Goal: Transaction & Acquisition: Purchase product/service

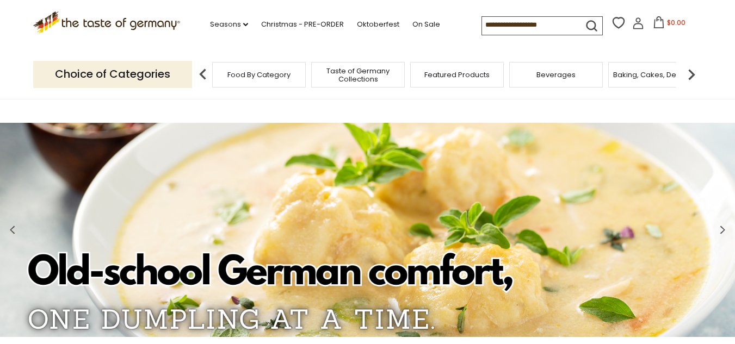
click at [251, 71] on span "Food By Category" at bounding box center [258, 75] width 63 height 8
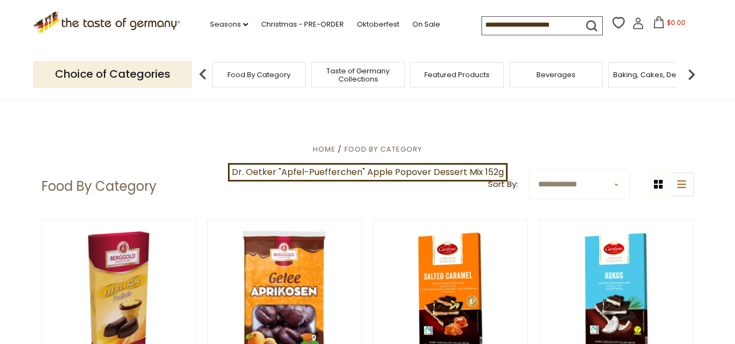
click at [137, 73] on p "Choice of Categories" at bounding box center [112, 74] width 159 height 27
click at [168, 76] on p "Choice of Categories" at bounding box center [112, 74] width 159 height 27
click at [231, 21] on link "Seasons dropdown_arrow" at bounding box center [229, 24] width 38 height 12
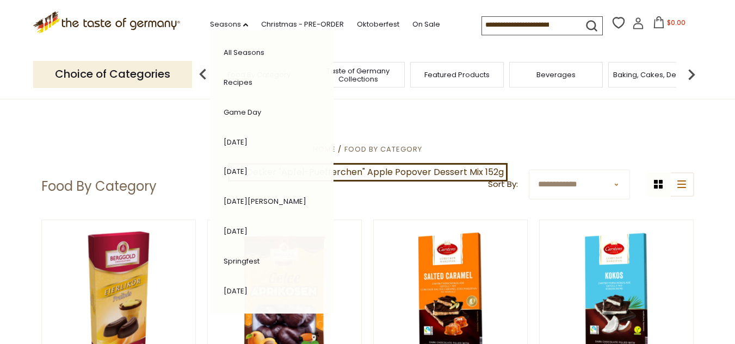
click at [412, 41] on div ".st0{fill:#EDD300;} .st1{fill:#D33E21;} .st0{fill:#EDD300;} .st1{fill:#D33E21;}…" at bounding box center [367, 25] width 669 height 50
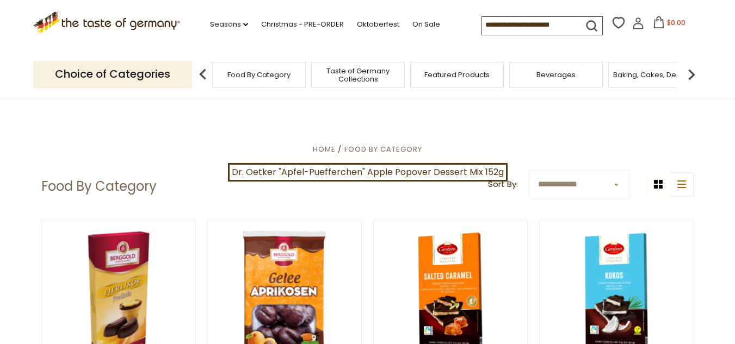
click at [412, 41] on div ".st0{fill:#EDD300;} .st1{fill:#D33E21;} .st0{fill:#EDD300;} .st1{fill:#D33E21;}…" at bounding box center [367, 25] width 669 height 50
click at [286, 74] on span "Food By Category" at bounding box center [258, 75] width 63 height 8
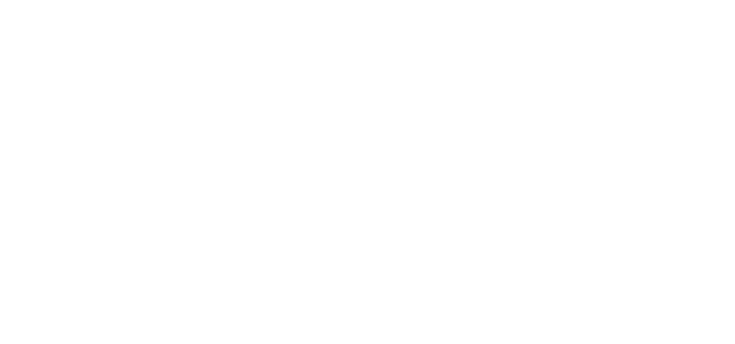
click at [0, 0] on span "Food By Category" at bounding box center [0, 0] width 0 height 0
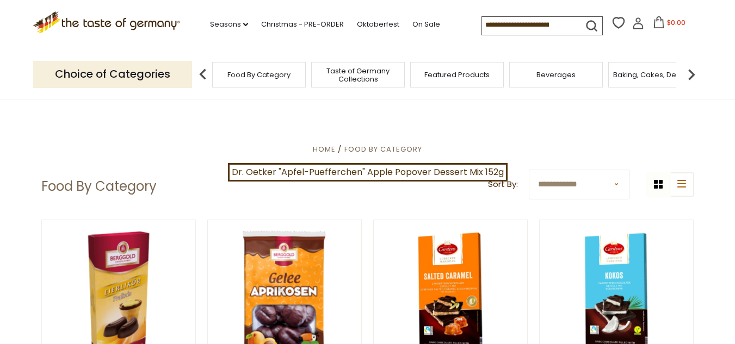
click at [267, 66] on div "Food By Category" at bounding box center [259, 75] width 94 height 26
click at [268, 74] on span "Food By Category" at bounding box center [258, 75] width 63 height 8
click at [689, 69] on img at bounding box center [691, 75] width 22 height 22
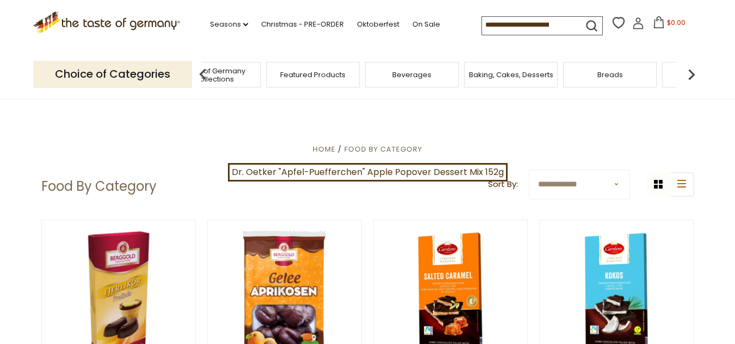
click at [689, 69] on img at bounding box center [691, 75] width 22 height 22
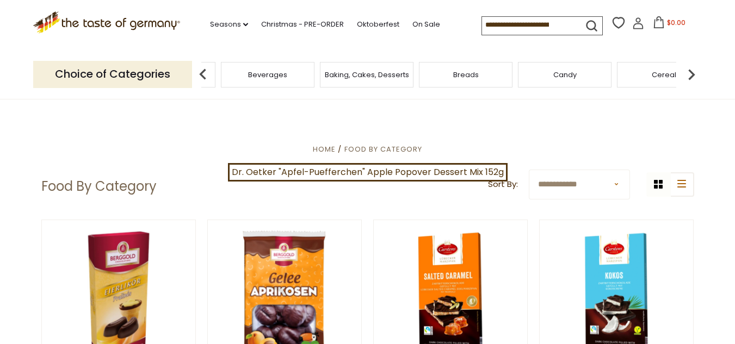
click at [689, 69] on img at bounding box center [691, 75] width 22 height 22
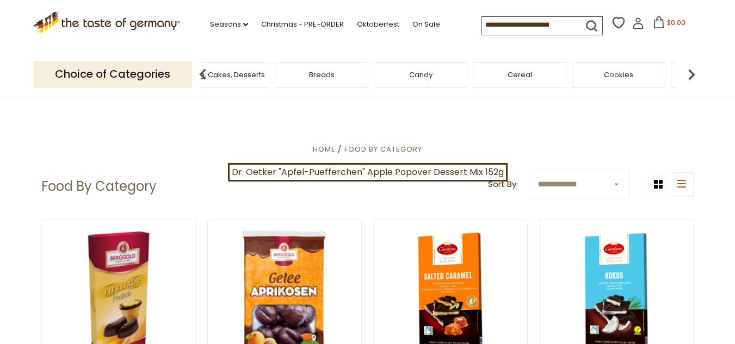
click at [689, 69] on img at bounding box center [691, 75] width 22 height 22
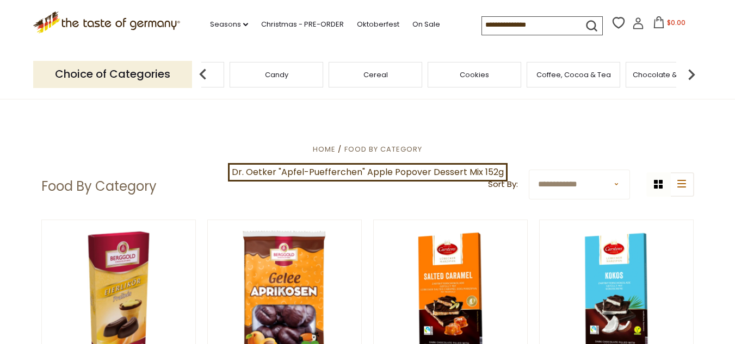
click at [689, 69] on img at bounding box center [691, 75] width 22 height 22
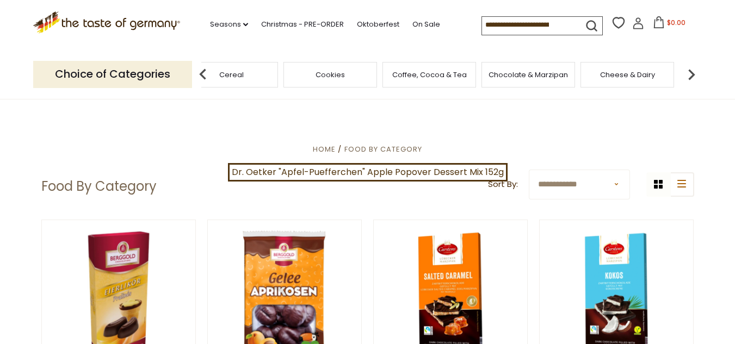
click at [689, 69] on img at bounding box center [691, 75] width 22 height 22
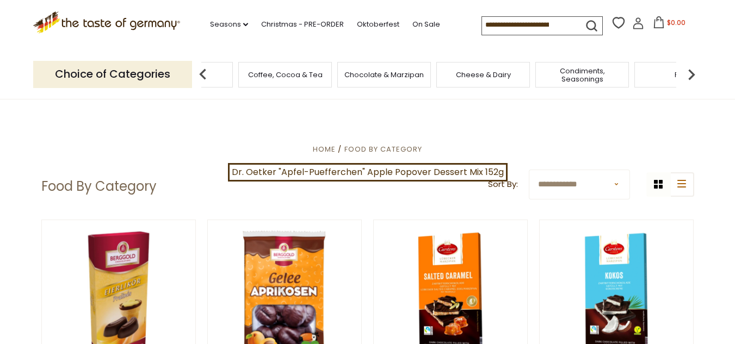
click at [689, 69] on img at bounding box center [691, 75] width 22 height 22
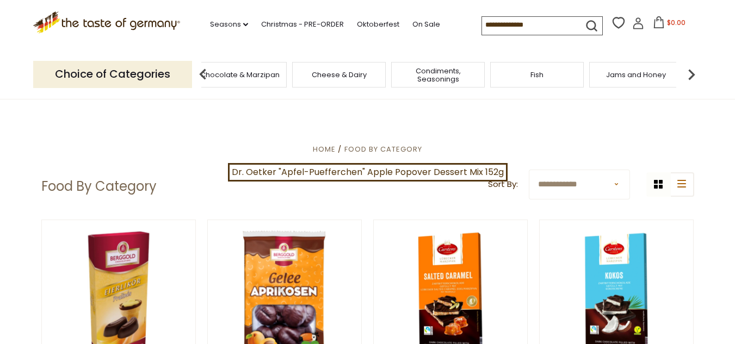
click at [689, 69] on img at bounding box center [691, 75] width 22 height 22
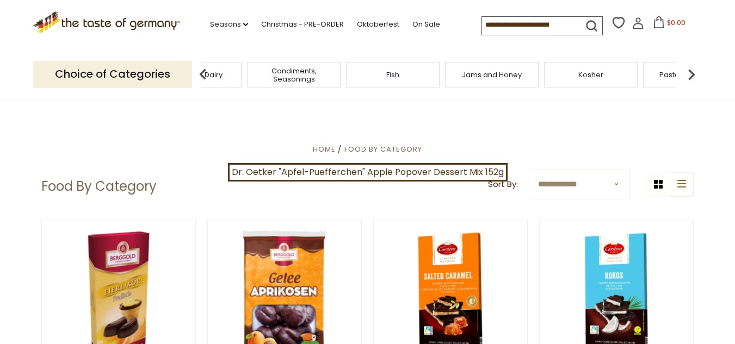
click at [689, 69] on img at bounding box center [691, 75] width 22 height 22
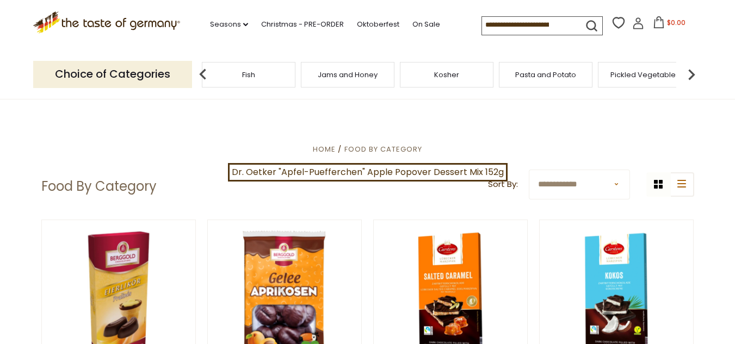
click at [689, 69] on img at bounding box center [691, 75] width 22 height 22
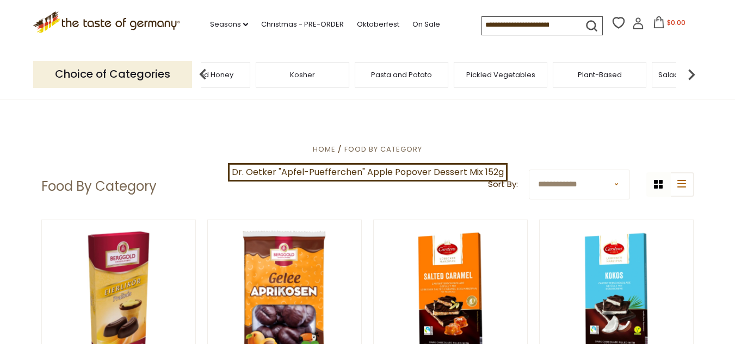
click at [690, 69] on img at bounding box center [691, 75] width 22 height 22
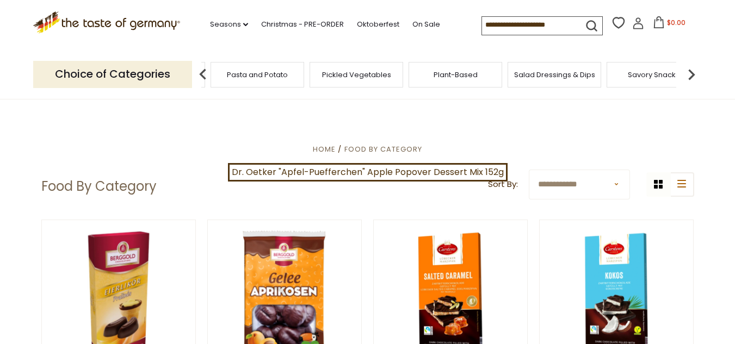
click at [690, 69] on img at bounding box center [691, 75] width 22 height 22
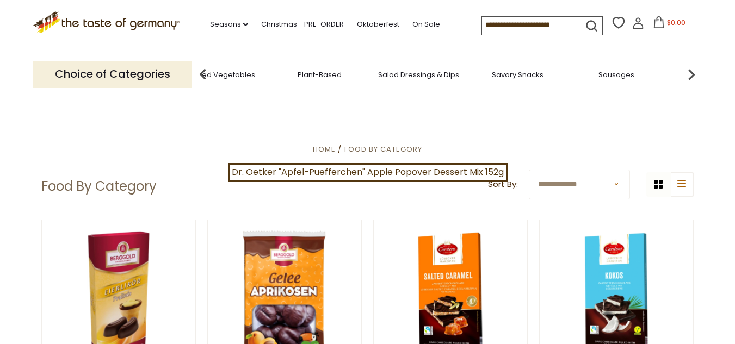
click at [614, 75] on span "Sausages" at bounding box center [616, 75] width 36 height 8
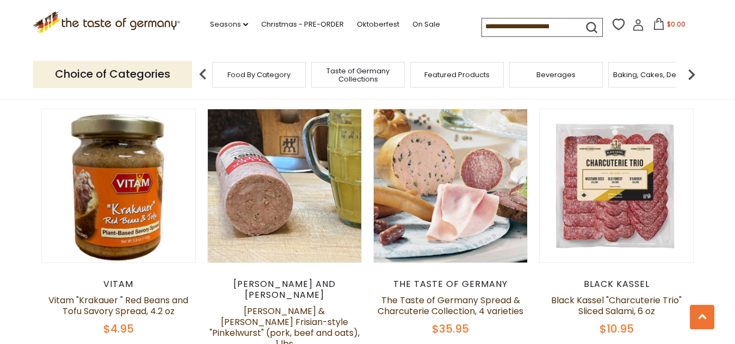
scroll to position [583, 0]
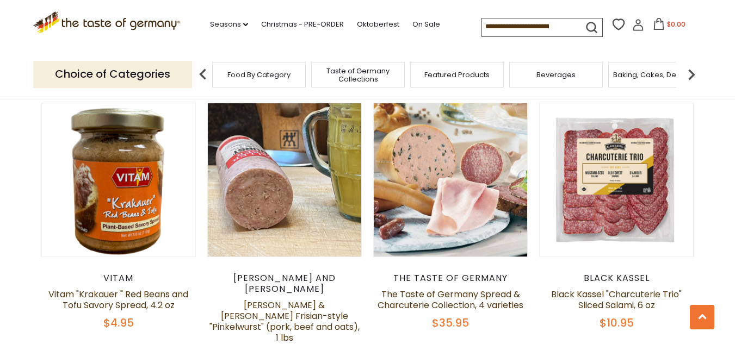
drag, startPoint x: 739, startPoint y: 28, endPoint x: 742, endPoint y: 79, distance: 51.2
click at [603, 288] on link "Black Kassel "Charcuterie Trio" Sliced Salami, 6 oz" at bounding box center [616, 299] width 130 height 23
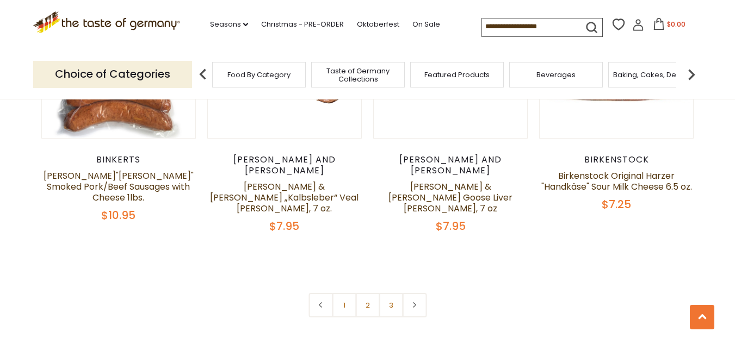
scroll to position [2691, 0]
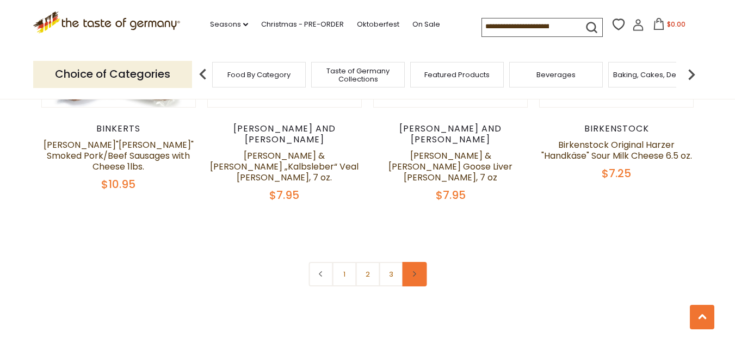
click at [411, 271] on icon at bounding box center [414, 273] width 7 height 5
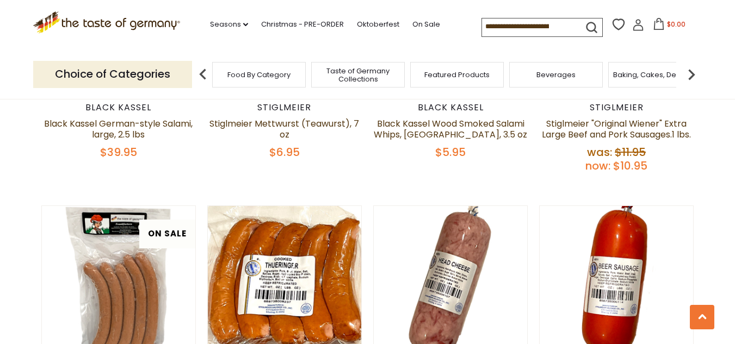
scroll to position [1910, 0]
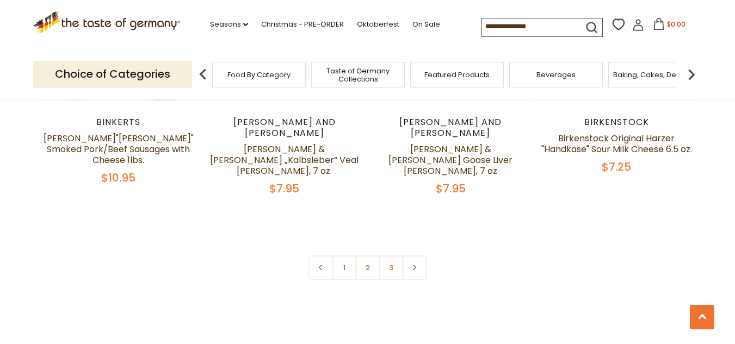
scroll to position [2679, 0]
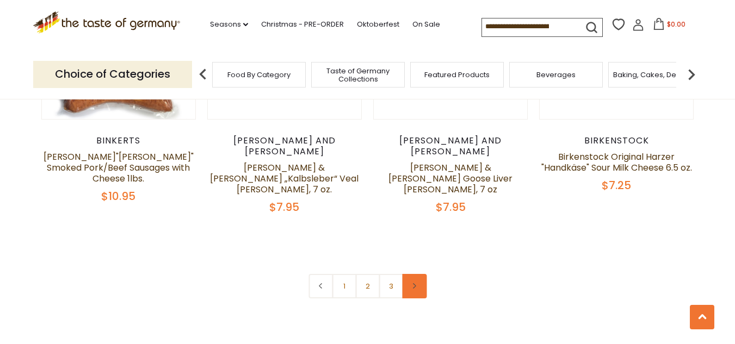
click at [415, 283] on icon at bounding box center [414, 285] width 7 height 5
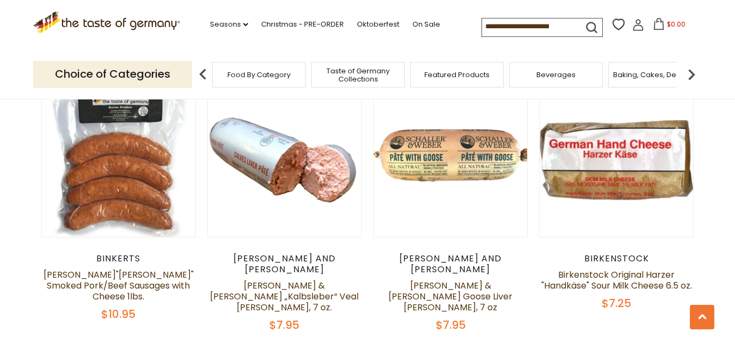
scroll to position [2629, 0]
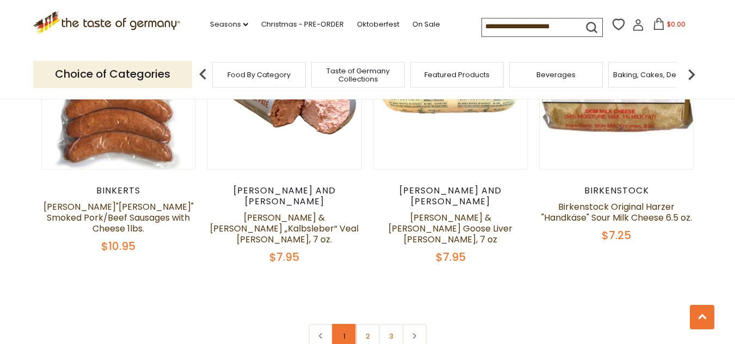
click at [346, 324] on link "1" at bounding box center [344, 336] width 24 height 24
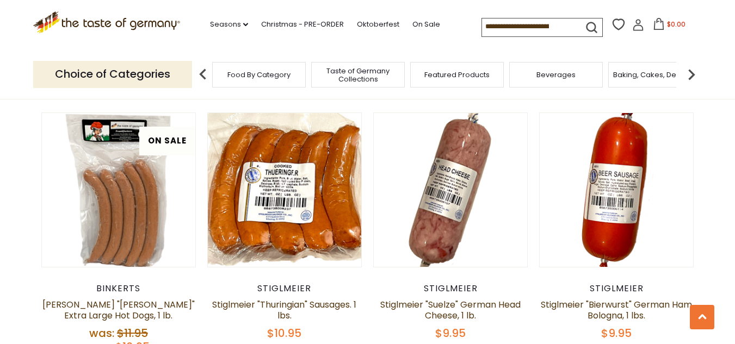
scroll to position [1985, 0]
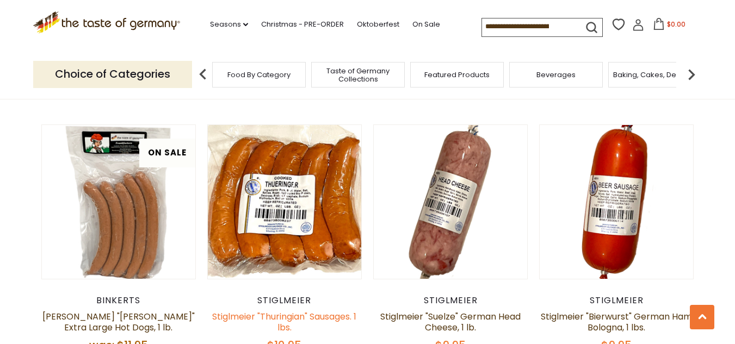
click at [282, 310] on link "Stiglmeier "Thuringian" Sausages. 1 lbs." at bounding box center [284, 321] width 144 height 23
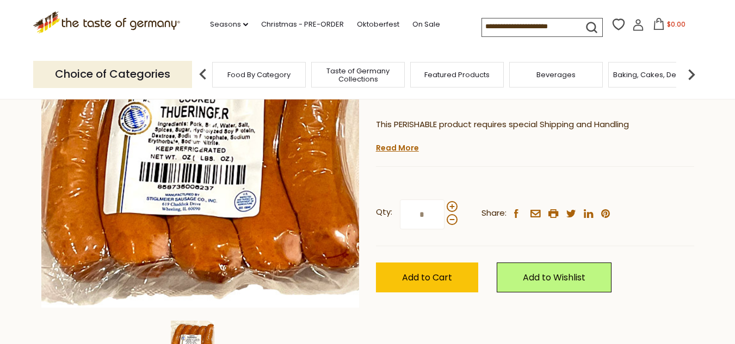
scroll to position [160, 0]
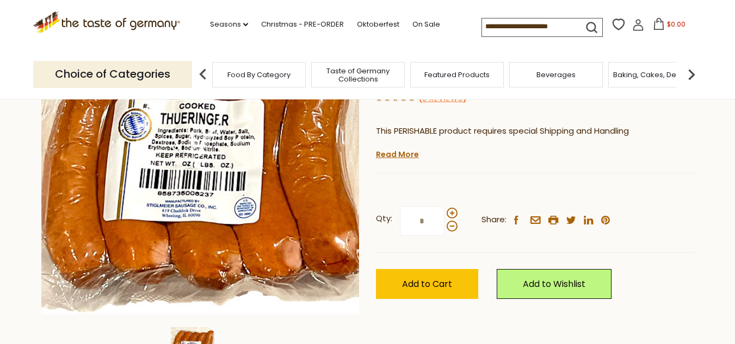
drag, startPoint x: 739, startPoint y: 18, endPoint x: 730, endPoint y: 45, distance: 28.2
click at [394, 154] on link "Read More" at bounding box center [397, 154] width 43 height 11
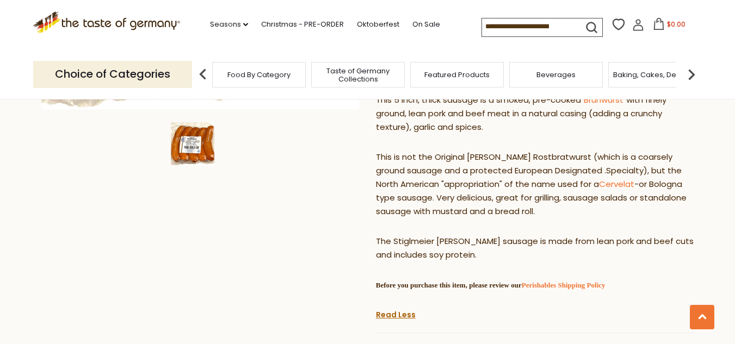
scroll to position [368, 0]
